Goal: Task Accomplishment & Management: Use online tool/utility

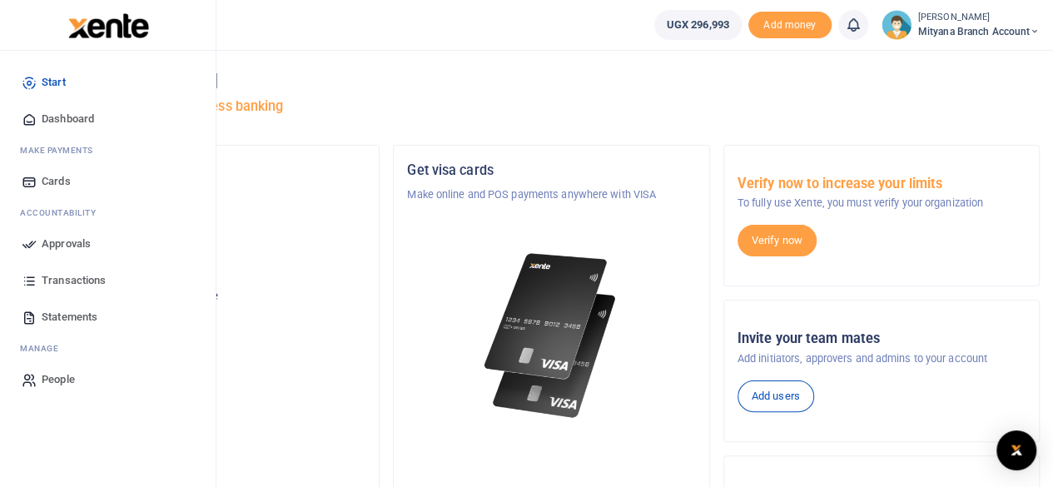
click at [62, 316] on span "Statements" at bounding box center [70, 317] width 56 height 17
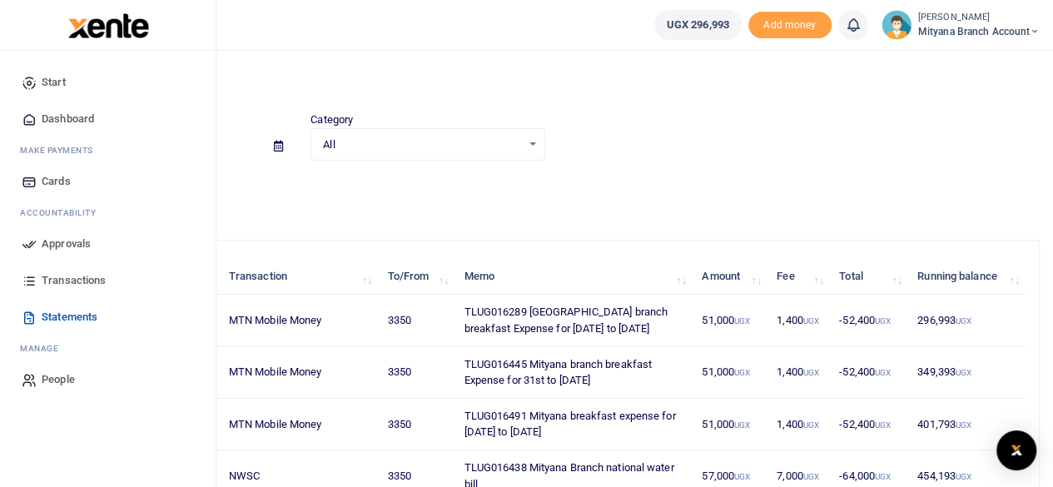
click at [50, 88] on span "Start" at bounding box center [54, 82] width 24 height 17
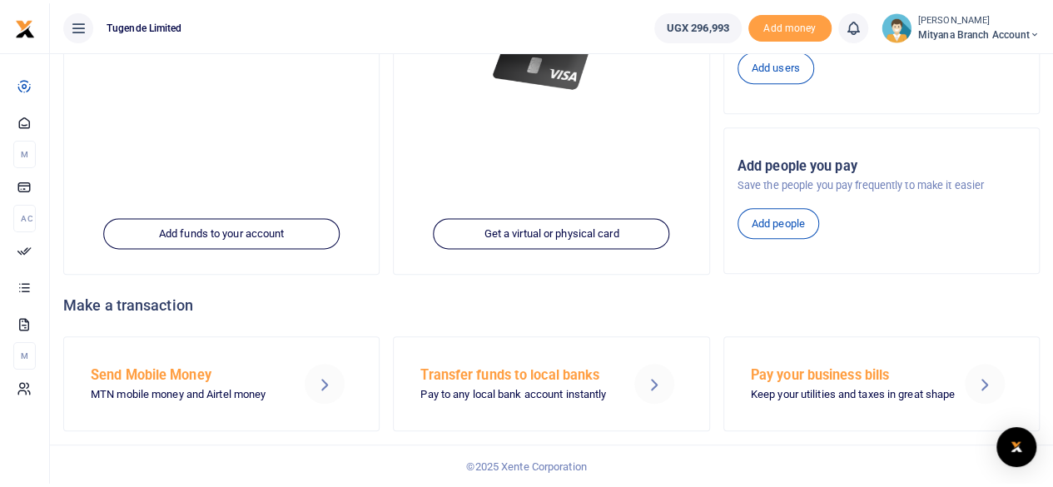
scroll to position [325, 0]
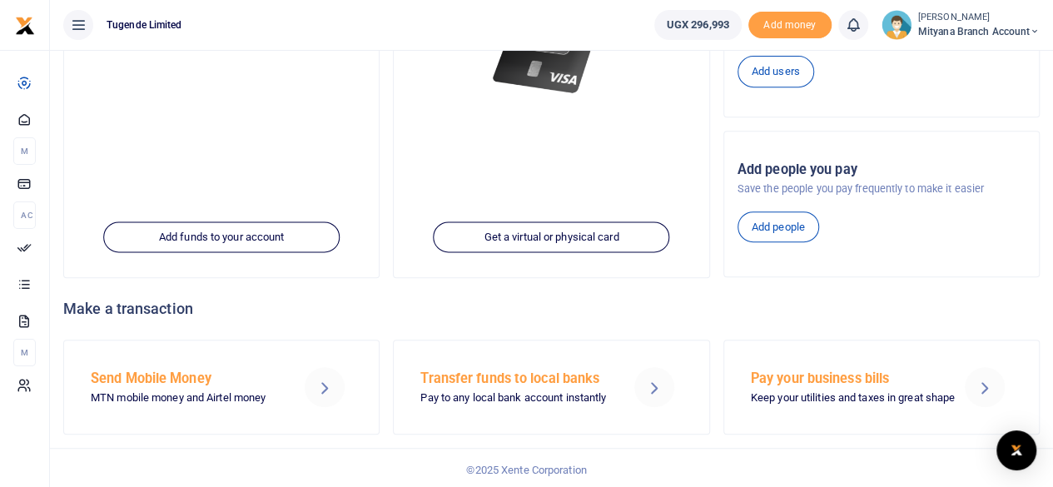
click at [531, 374] on h5 "Transfer funds to local banks" at bounding box center [516, 379] width 193 height 17
